Goal: Transaction & Acquisition: Purchase product/service

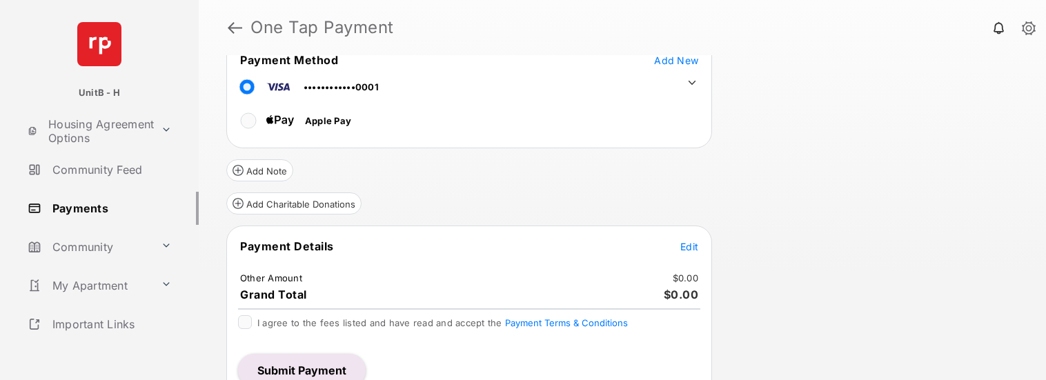
scroll to position [86, 0]
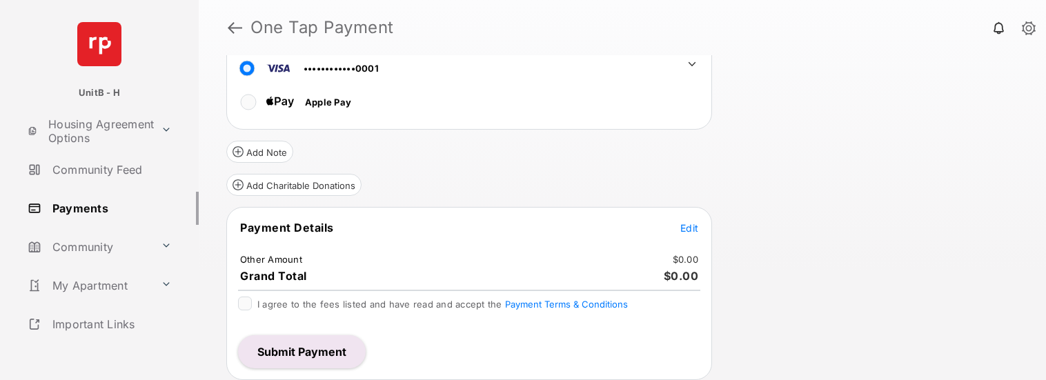
click at [684, 228] on span "Edit" at bounding box center [689, 228] width 18 height 12
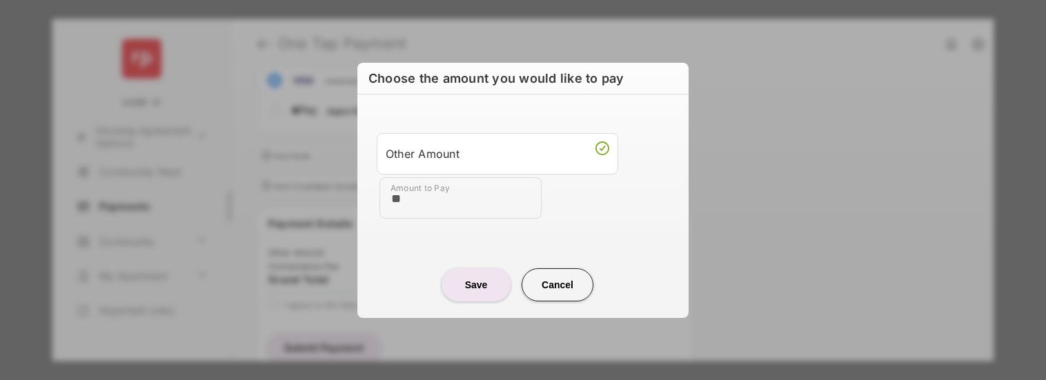
type input "**"
click at [492, 279] on button "Save" at bounding box center [475, 284] width 69 height 33
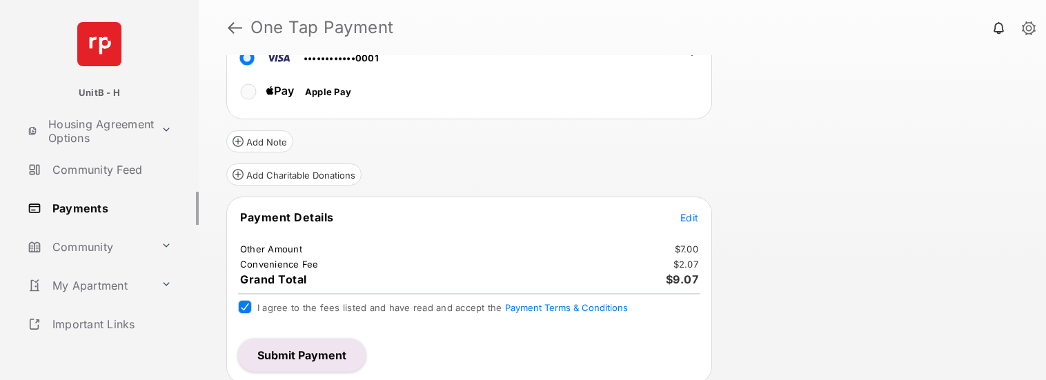
scroll to position [99, 0]
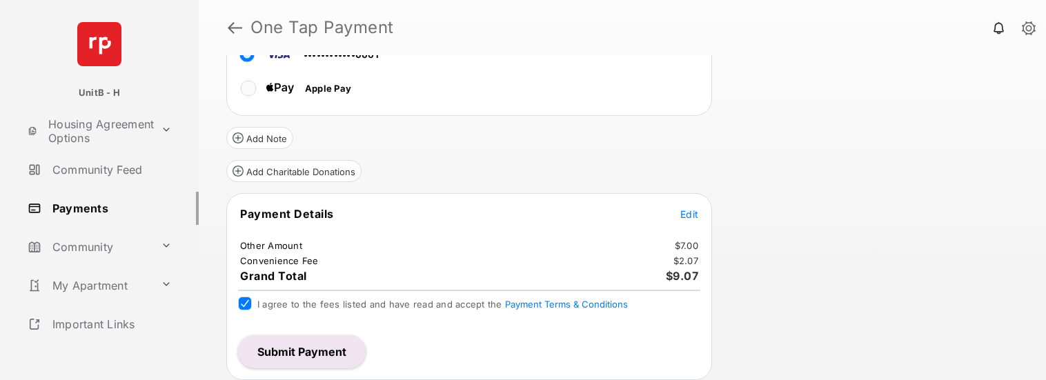
click at [306, 351] on button "Submit Payment" at bounding box center [302, 351] width 128 height 33
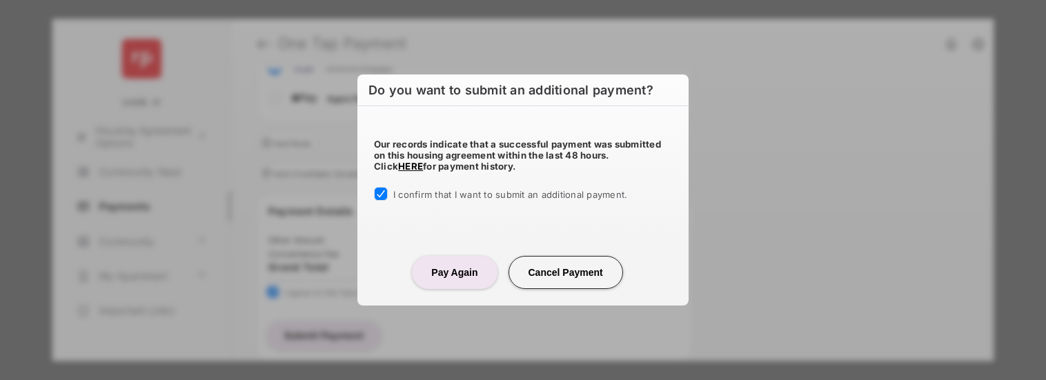
click at [448, 277] on button "Pay Again" at bounding box center [454, 272] width 85 height 33
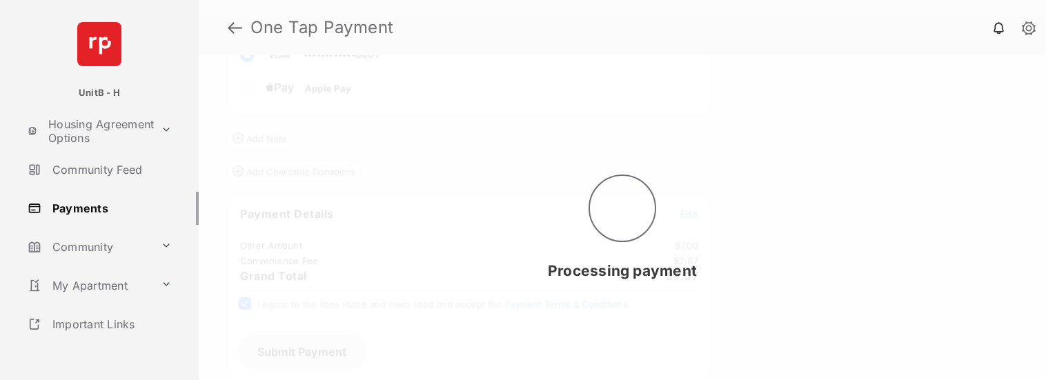
scroll to position [0, 0]
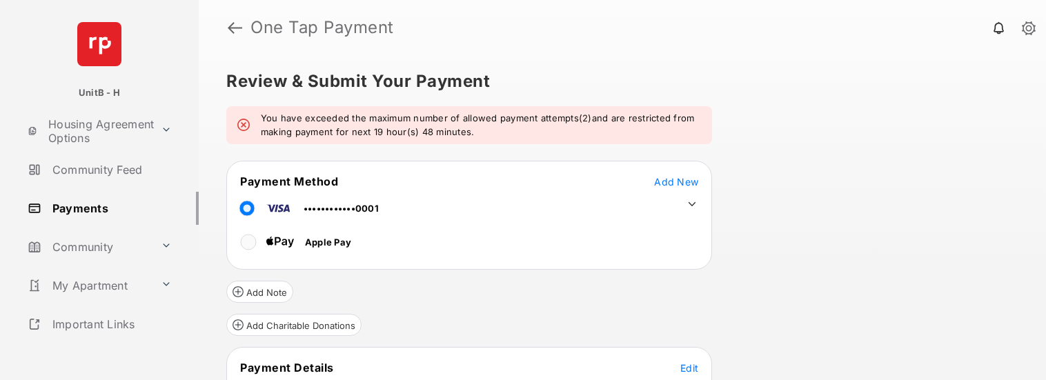
click at [332, 119] on em "You have exceeded the maximum number of allowed payment attempts(2)and are rest…" at bounding box center [481, 125] width 440 height 27
click at [335, 120] on em "You have exceeded the maximum number of allowed payment attempts(2)and are rest…" at bounding box center [481, 125] width 440 height 27
click at [396, 121] on em "You have exceeded the maximum number of allowed payment attempts(2)and are rest…" at bounding box center [481, 125] width 440 height 27
click at [268, 116] on em "You have exceeded the maximum number of allowed payment attempts(2)and are rest…" at bounding box center [481, 125] width 440 height 27
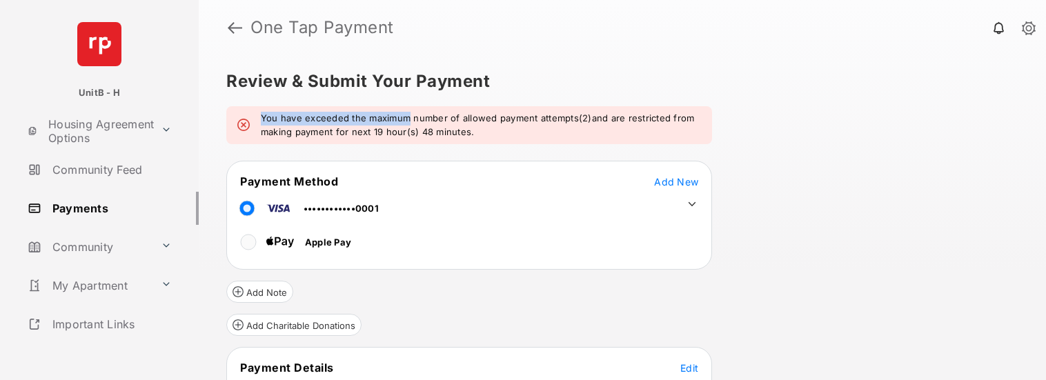
drag, startPoint x: 268, startPoint y: 116, endPoint x: 370, endPoint y: 118, distance: 102.1
click at [370, 118] on em "You have exceeded the maximum number of allowed payment attempts(2)and are rest…" at bounding box center [481, 125] width 440 height 27
copy em "You have exceeded the maximum"
click at [423, 110] on div "You have exceeded the maximum number of allowed payment attempts(2)and are rest…" at bounding box center [469, 125] width 486 height 38
click at [266, 120] on em "You have exceeded the maximum number of allowed payment attempts(2)and are rest…" at bounding box center [481, 125] width 440 height 27
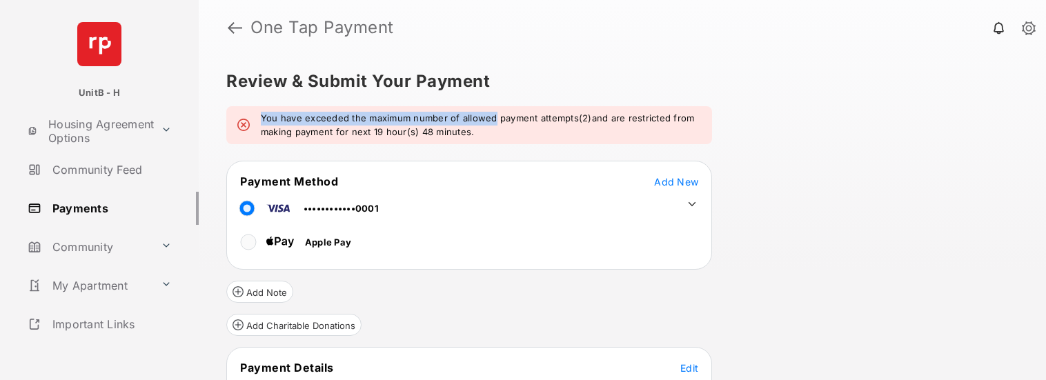
drag, startPoint x: 266, startPoint y: 120, endPoint x: 467, endPoint y: 116, distance: 200.7
click at [467, 116] on em "You have exceeded the maximum number of allowed payment attempts(2)and are rest…" at bounding box center [481, 125] width 440 height 27
copy em "You have exceeded the maximum number of allowed"
